Goal: Information Seeking & Learning: Learn about a topic

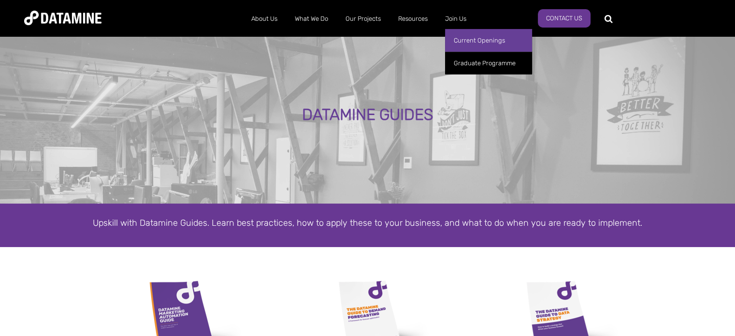
click at [460, 38] on link "Current Openings" at bounding box center [488, 40] width 87 height 23
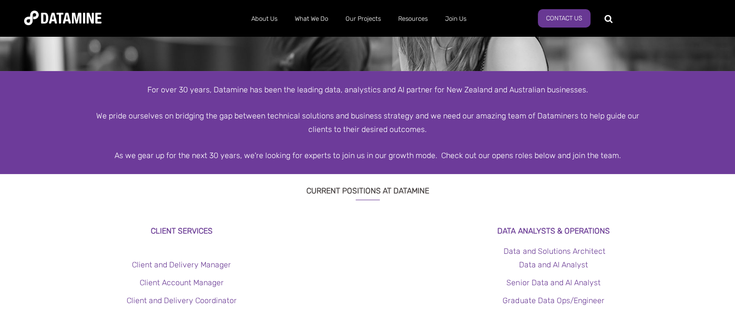
scroll to position [242, 0]
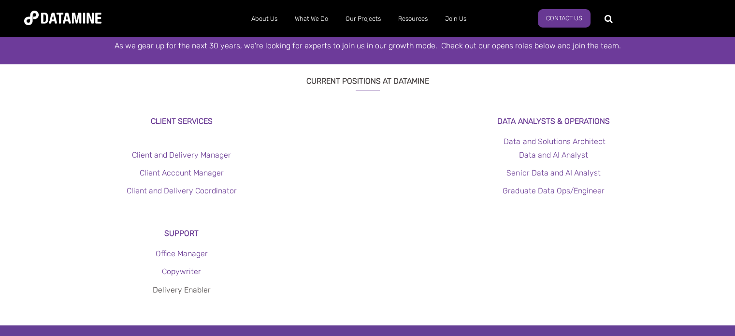
click at [187, 287] on link "Delivery Enabler" at bounding box center [182, 289] width 58 height 9
click at [585, 139] on link "Data and Solutions Architect" at bounding box center [554, 141] width 101 height 9
click at [572, 156] on link "Data and AI Analyst" at bounding box center [553, 154] width 69 height 9
click at [561, 193] on link "Graduate Data Ops/Engineer" at bounding box center [553, 190] width 101 height 9
